Goal: Task Accomplishment & Management: Use online tool/utility

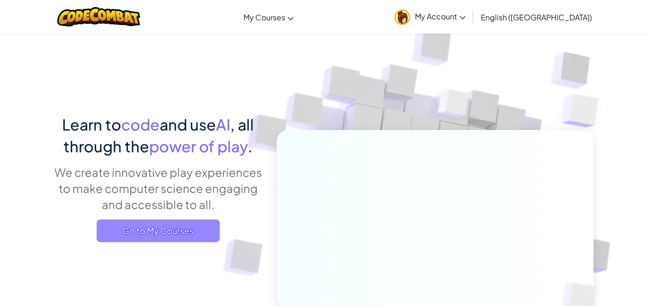
click at [209, 231] on span "Go to My Courses" at bounding box center [158, 231] width 123 height 23
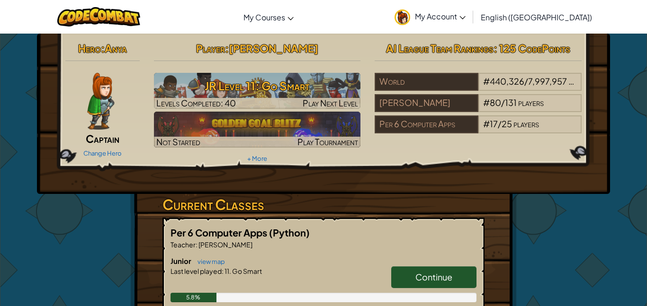
click at [435, 275] on span "Continue" at bounding box center [433, 277] width 37 height 11
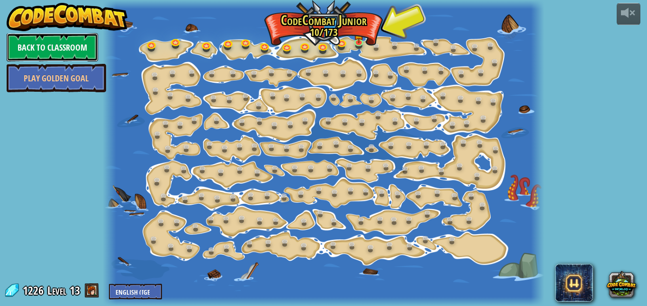
click at [55, 48] on link "Back to Classroom" at bounding box center [52, 47] width 91 height 28
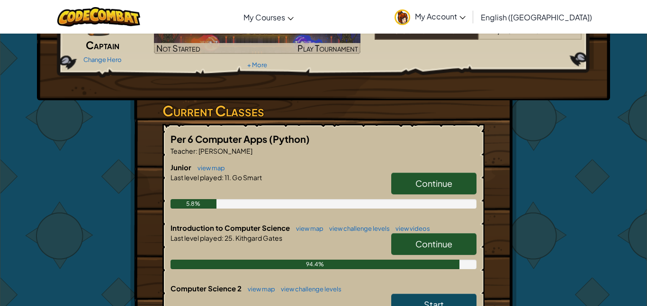
scroll to position [99, 0]
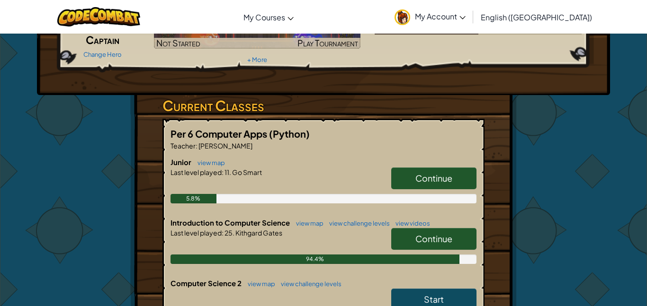
click at [416, 239] on span "Continue" at bounding box center [433, 238] width 37 height 11
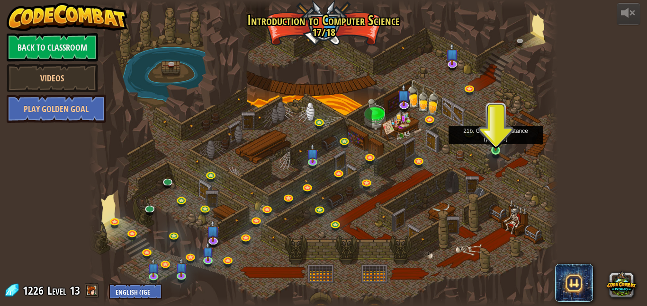
click at [495, 145] on img at bounding box center [495, 138] width 11 height 26
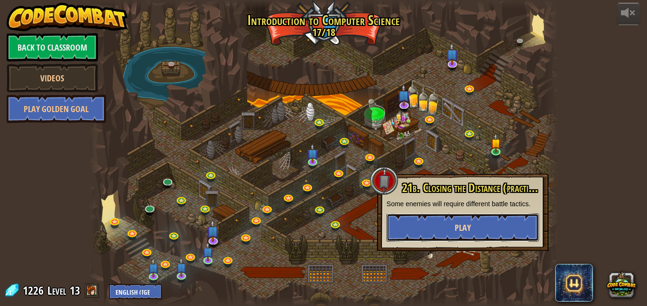
click at [465, 233] on span "Play" at bounding box center [462, 228] width 16 height 12
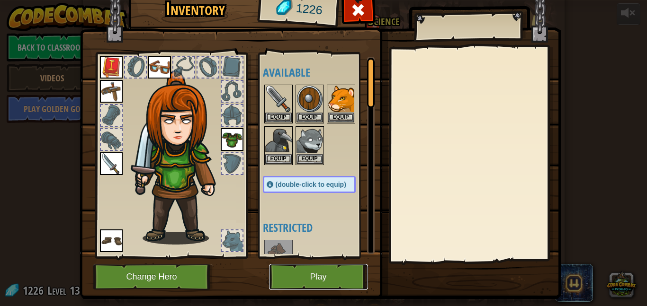
click at [335, 272] on button "Play" at bounding box center [318, 277] width 99 height 26
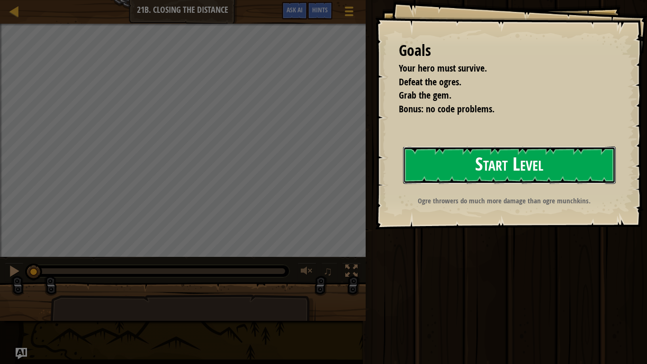
click at [452, 172] on button "Start Level" at bounding box center [509, 164] width 213 height 37
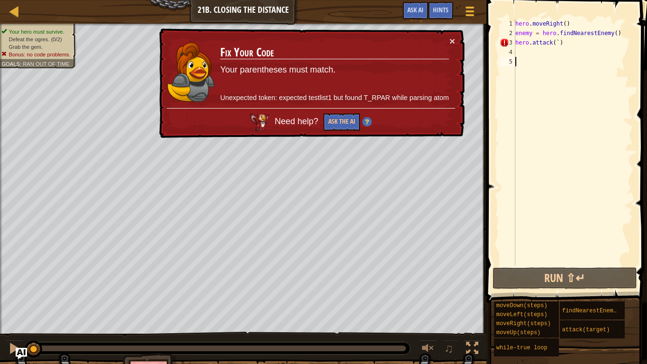
click at [455, 38] on div "× Fix Your Code Your parentheses must match. Unexpected token: expected testlis…" at bounding box center [310, 83] width 307 height 110
click at [455, 42] on div "× Fix Your Code Your parentheses must match. Unexpected token: expected testlis…" at bounding box center [310, 83] width 307 height 110
click at [447, 40] on td "Fix Your Code Your parentheses must match. Unexpected token: expected testlist1…" at bounding box center [335, 72] width 230 height 72
click at [452, 40] on button "×" at bounding box center [452, 41] width 6 height 10
click at [561, 43] on div "hero . moveRight ( ) enemy = hero . findNearestEnemy ( ) hero . attack ( ` )" at bounding box center [572, 151] width 119 height 265
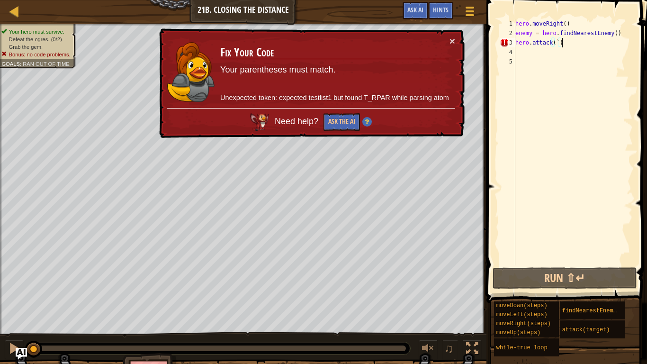
click at [558, 43] on div "hero . moveRight ( ) enemy = hero . findNearestEnemy ( ) hero . attack ( ` )" at bounding box center [572, 151] width 119 height 265
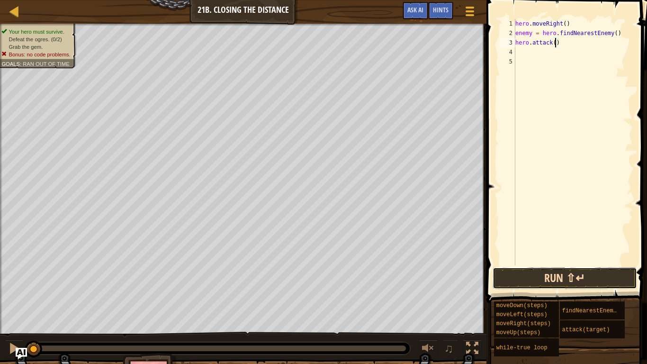
click at [598, 279] on button "Run ⇧↵" at bounding box center [564, 278] width 144 height 22
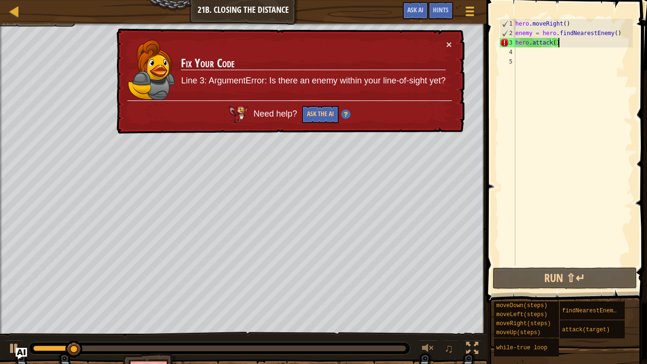
click at [591, 45] on div "hero . moveRight ( ) enemy = hero . findNearestEnemy ( ) hero . attack ( )" at bounding box center [572, 151] width 119 height 265
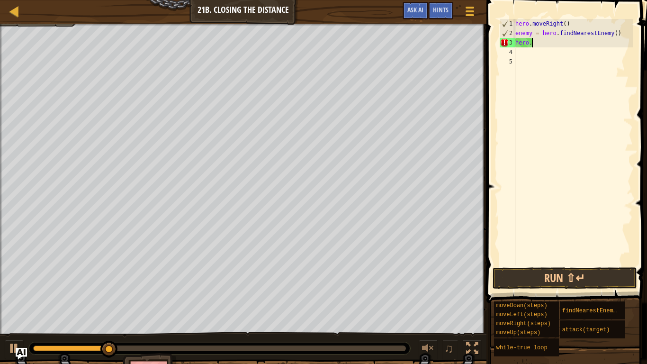
type textarea "h"
type textarea "e"
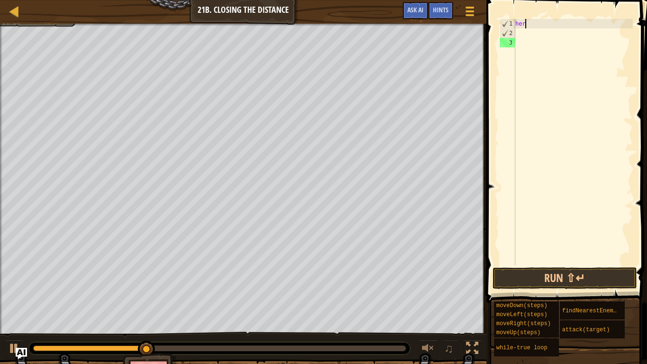
type textarea "h"
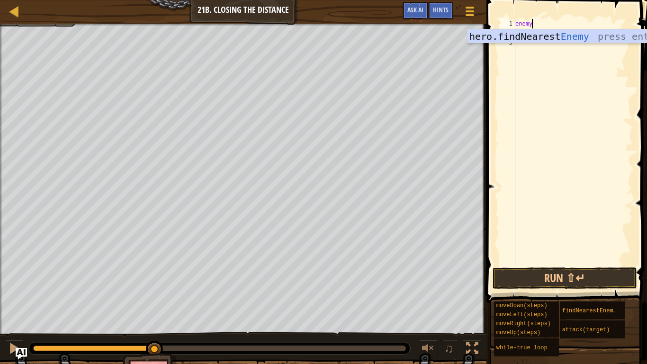
scroll to position [4, 2]
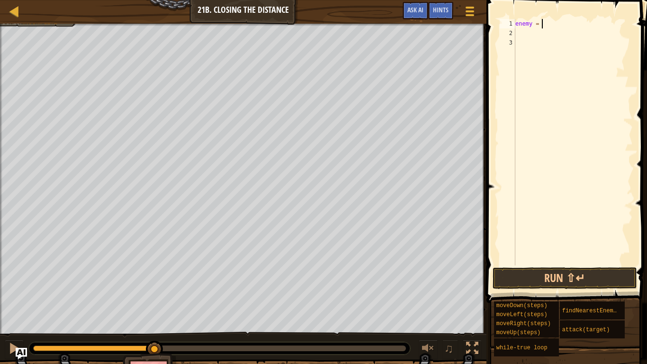
type textarea "enemy = h"
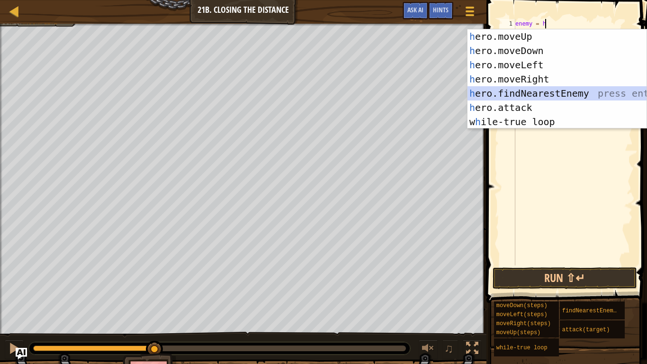
scroll to position [4, 0]
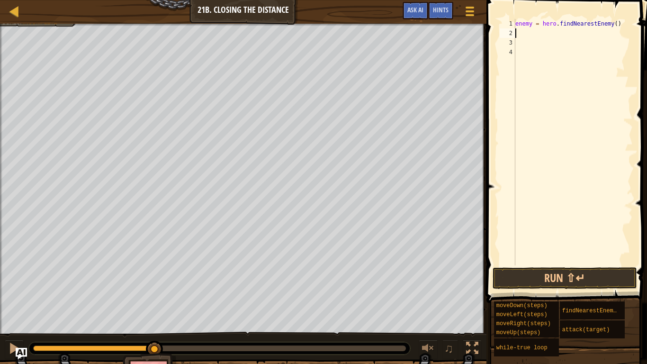
click at [519, 20] on div "enemy = hero . findNearestEnemy ( )" at bounding box center [572, 151] width 119 height 265
type textarea "enemy = hero.findNearestEnemy()"
type textarea "ri"
type textarea "hero.moveRight()"
click at [534, 51] on div "hero . moveRight ( ) enemy = hero . findNearestEnemy ( )" at bounding box center [572, 151] width 119 height 265
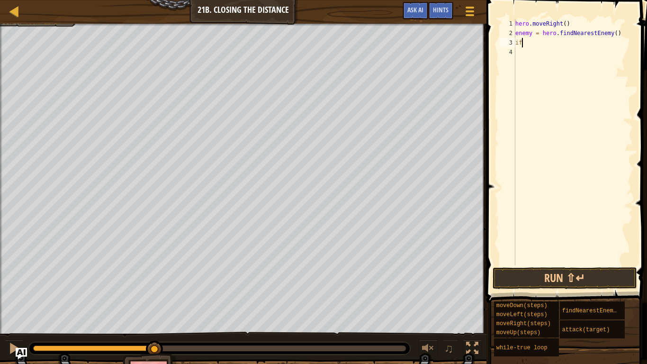
scroll to position [4, 0]
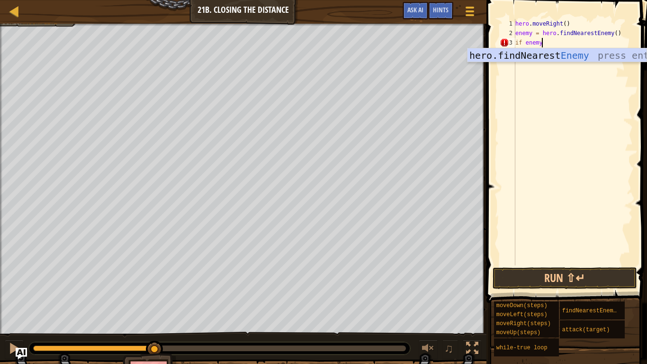
type textarea "if enemy:"
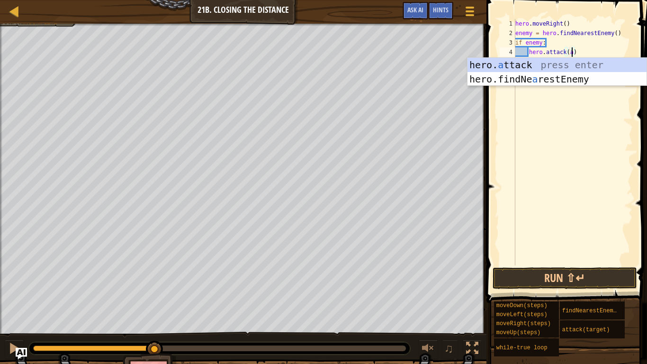
scroll to position [4, 8]
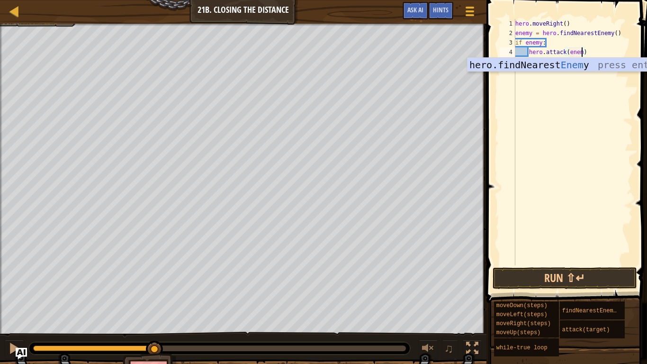
type textarea "hero.attack(enemy)"
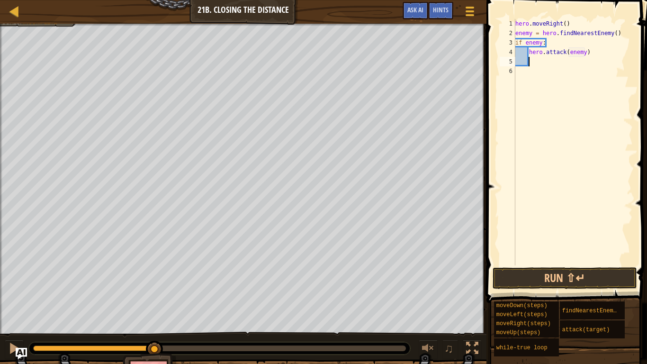
type textarea "e"
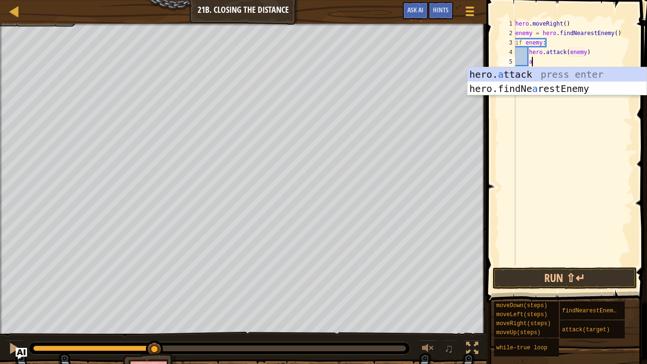
type textarea "hero.attack(enemy)"
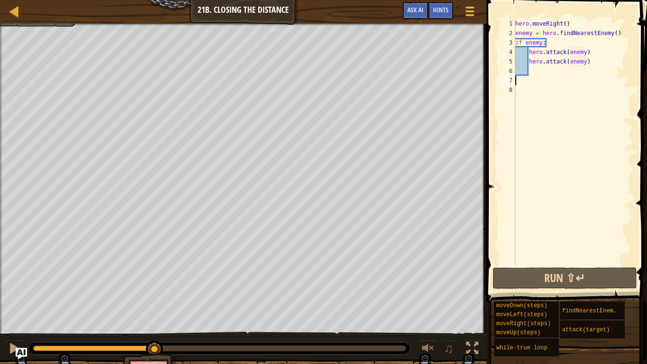
scroll to position [4, 0]
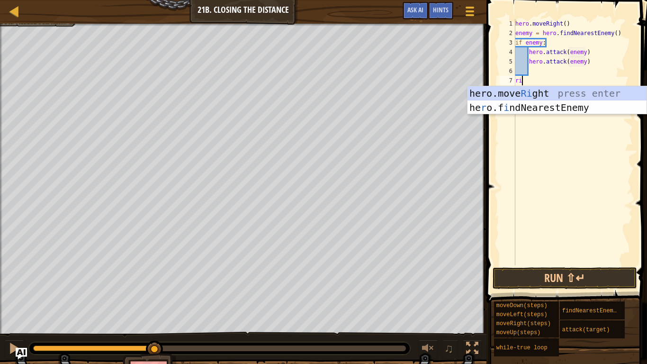
type textarea "right"
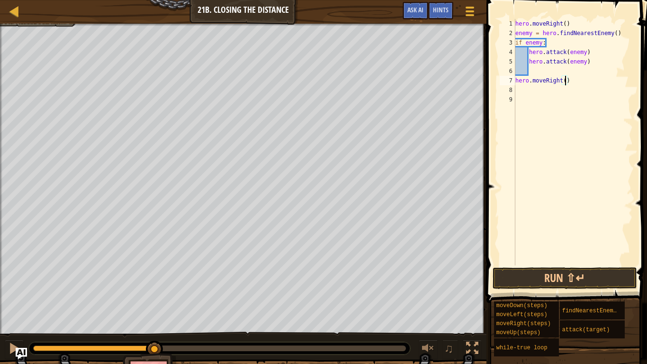
type textarea "hero.moveRight(2)"
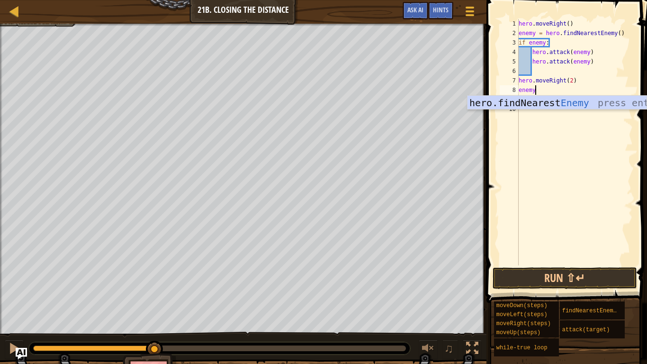
scroll to position [4, 2]
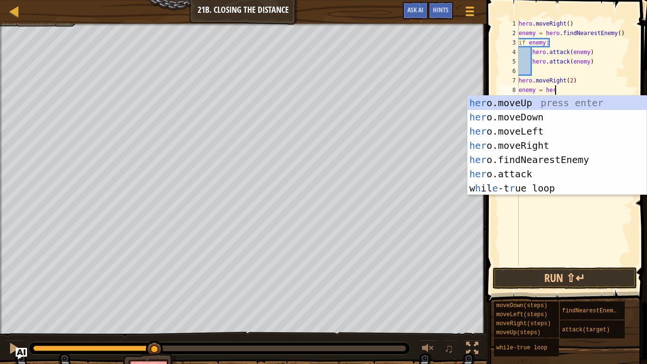
type textarea "enemy = hero"
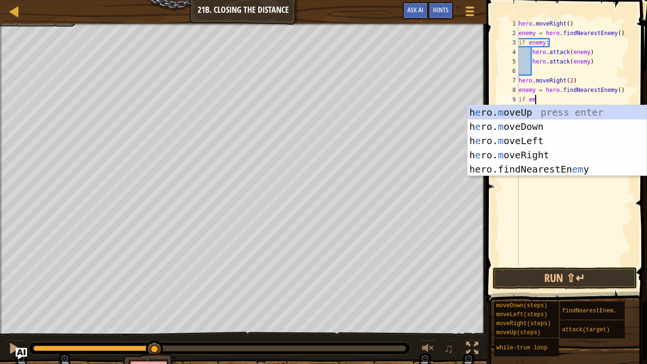
scroll to position [4, 1]
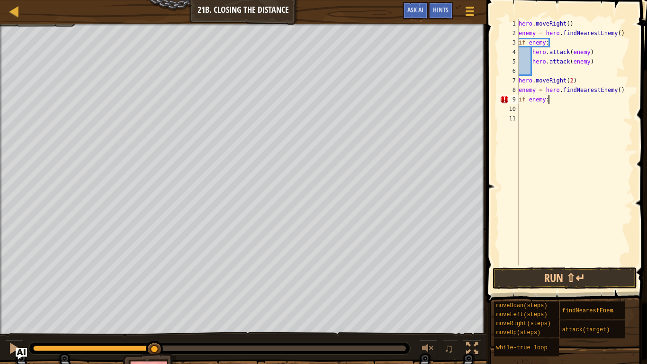
type textarea "if enemy:"
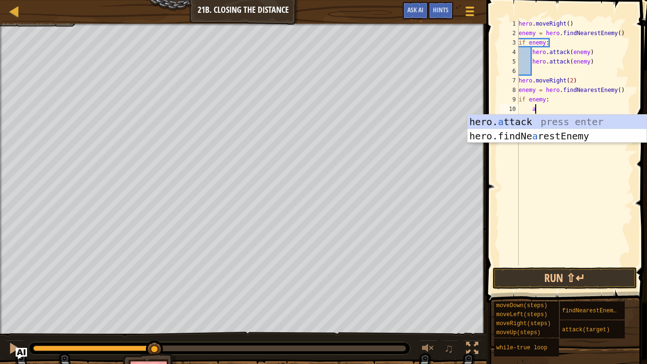
scroll to position [4, 2]
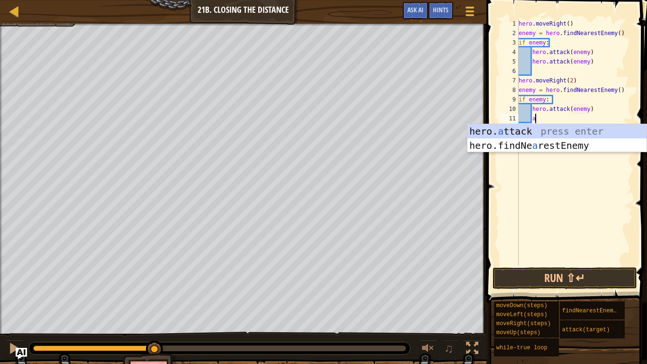
type textarea "hero.attack(enemy)"
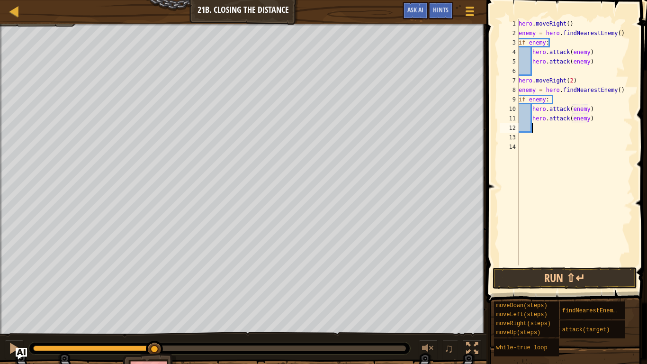
scroll to position [4, 0]
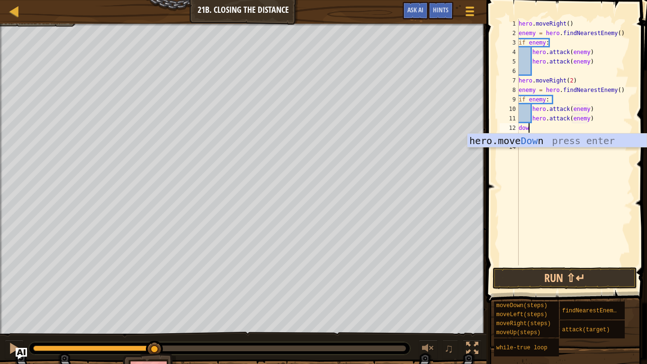
type textarea "down"
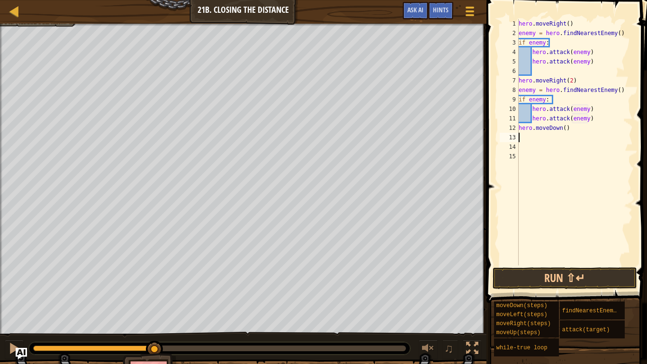
type textarea "ri"
click at [554, 277] on button "Run ⇧↵" at bounding box center [564, 278] width 144 height 22
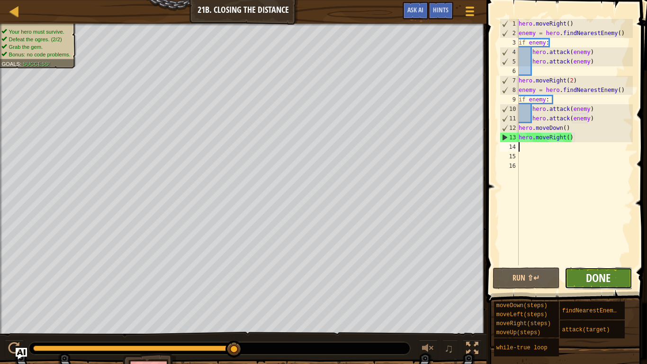
click at [587, 281] on span "Done" at bounding box center [598, 277] width 25 height 15
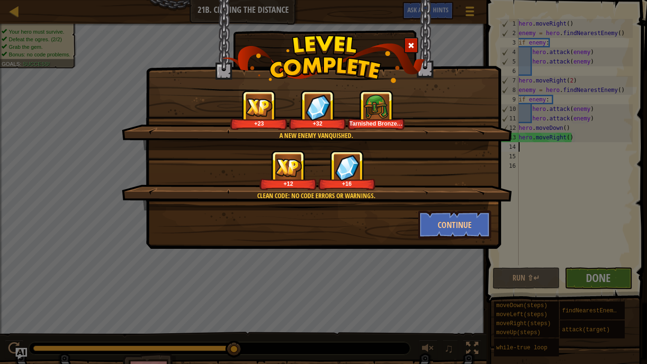
scroll to position [4, 1]
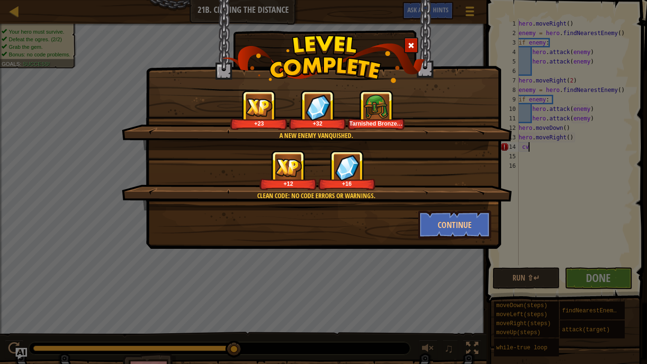
type textarea "cv"
click at [422, 206] on div "Clean code: no code errors or warnings. +12 +16" at bounding box center [317, 180] width 390 height 60
click at [431, 219] on button "Continue" at bounding box center [454, 224] width 73 height 28
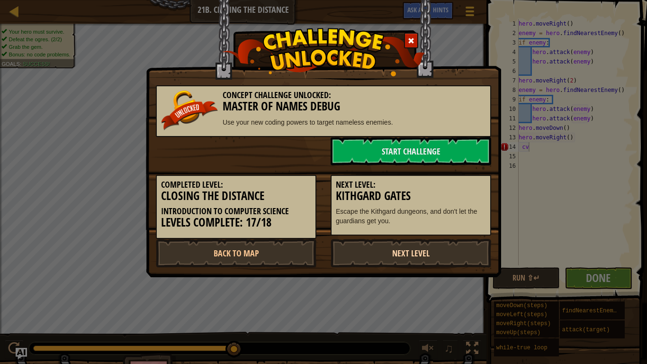
click at [427, 257] on link "Next Level" at bounding box center [410, 253] width 160 height 28
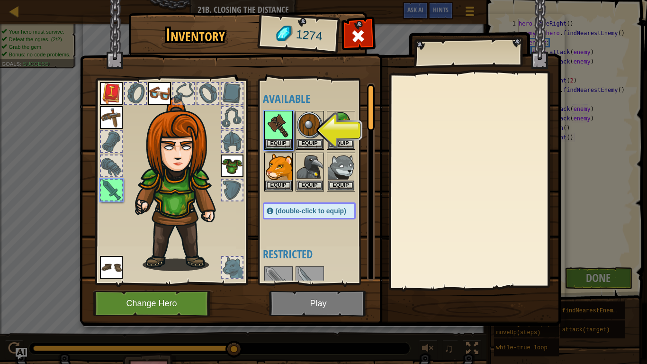
click at [325, 306] on img at bounding box center [320, 154] width 481 height 344
click at [286, 142] on button "Equip" at bounding box center [278, 143] width 27 height 10
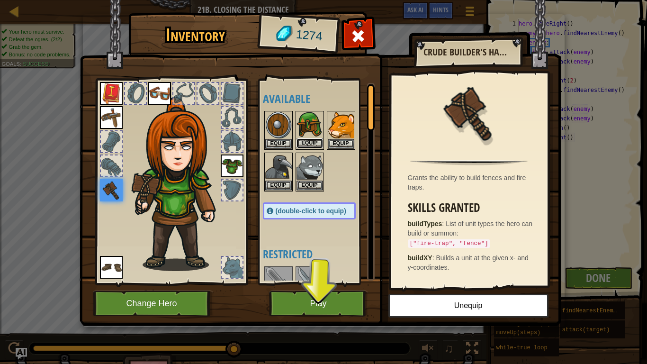
click at [304, 142] on button "Equip" at bounding box center [309, 143] width 27 height 10
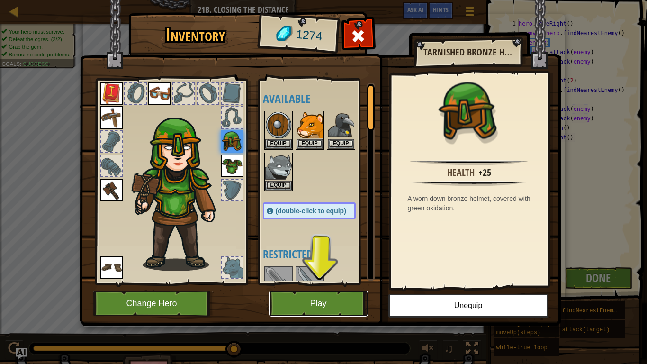
click at [338, 306] on button "Play" at bounding box center [318, 303] width 99 height 26
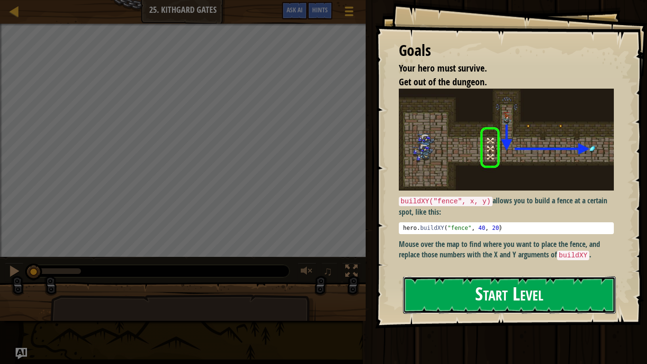
click at [433, 286] on button "Start Level" at bounding box center [509, 294] width 213 height 37
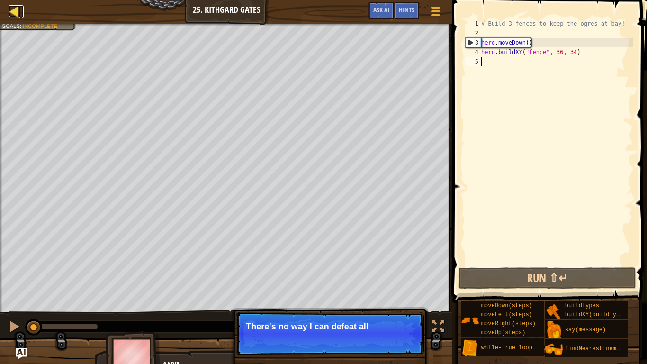
click at [17, 6] on div at bounding box center [15, 11] width 12 height 12
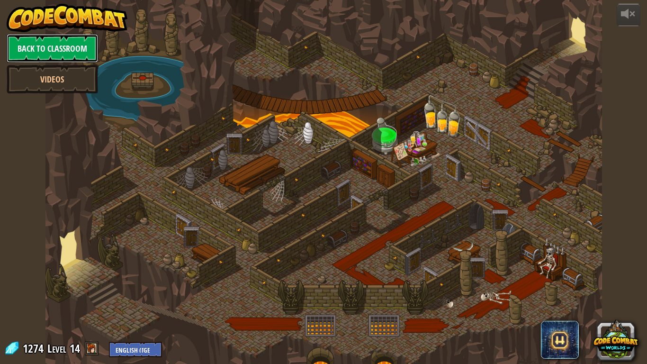
click at [51, 44] on link "Back to Classroom" at bounding box center [52, 48] width 91 height 28
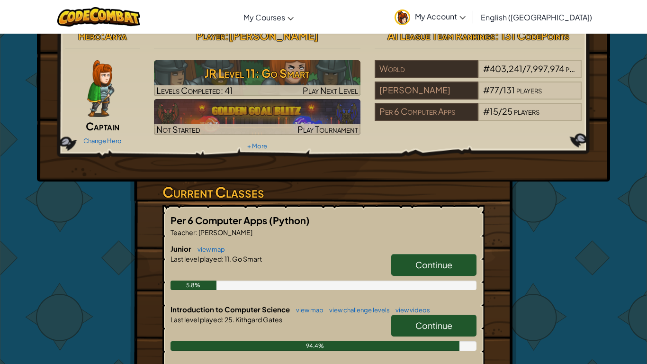
scroll to position [14, 0]
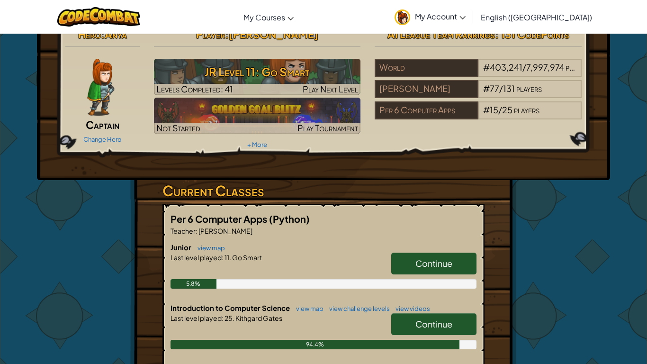
click at [425, 306] on span "Continue" at bounding box center [433, 323] width 37 height 11
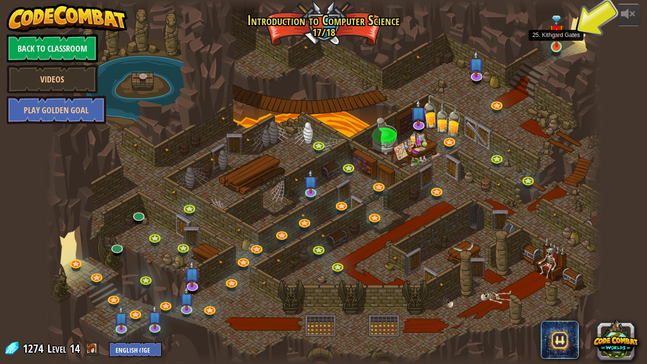
click at [552, 42] on img at bounding box center [556, 31] width 14 height 33
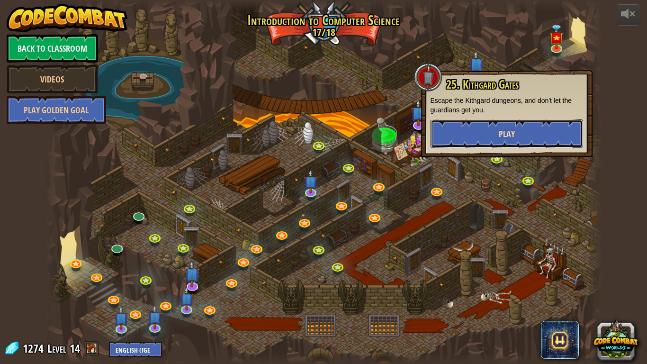
click at [535, 138] on button "Play" at bounding box center [506, 133] width 152 height 28
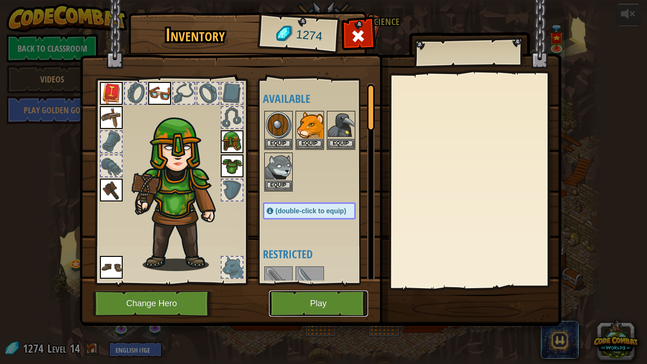
click at [346, 306] on button "Play" at bounding box center [318, 303] width 99 height 26
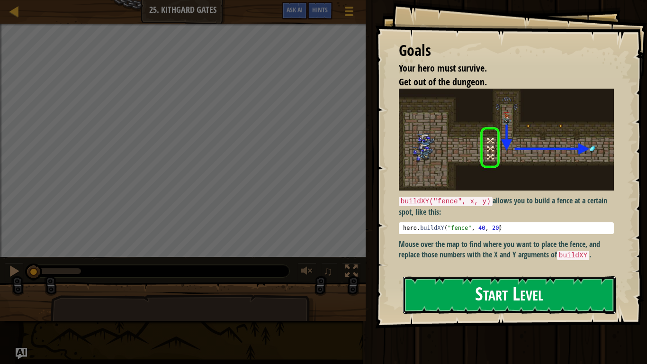
click at [470, 291] on button "Start Level" at bounding box center [509, 294] width 213 height 37
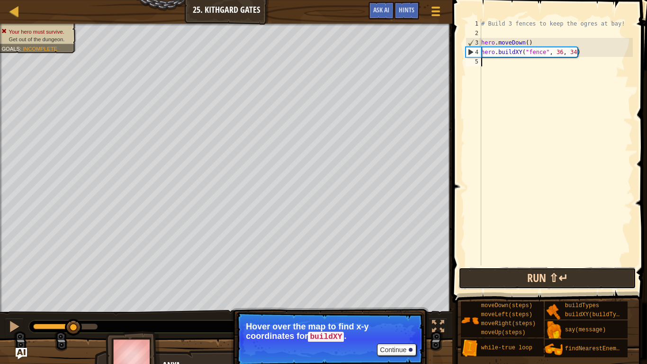
click at [524, 275] on button "Run ⇧↵" at bounding box center [547, 278] width 178 height 22
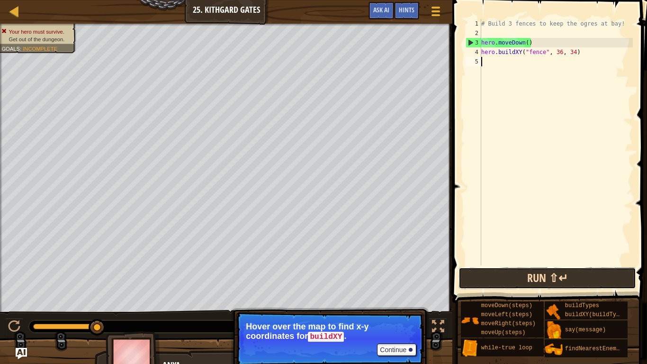
click at [524, 275] on button "Run ⇧↵" at bounding box center [547, 278] width 178 height 22
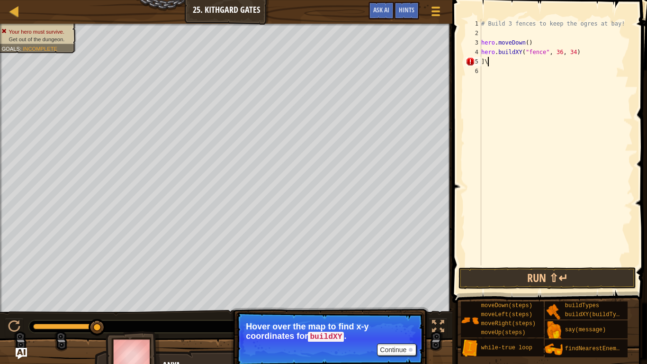
type textarea "]"
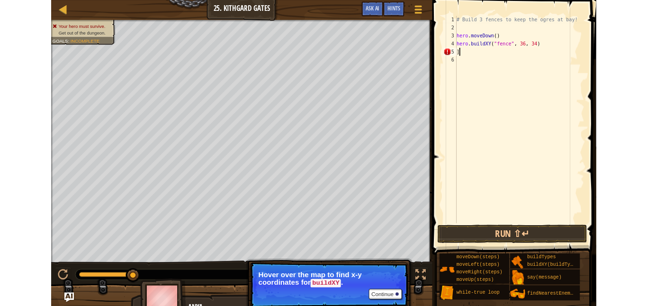
scroll to position [4, 0]
